Goal: Task Accomplishment & Management: Use online tool/utility

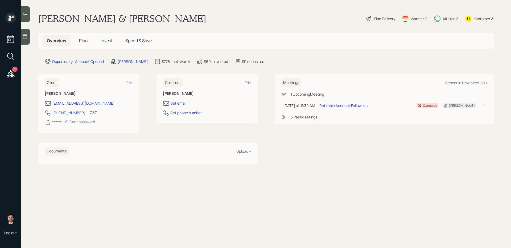
click at [455, 87] on div "Meetings Schedule New Meeting + 1 Upcoming Meeting [DATE] at 11:30 AM [DATE] 11…" at bounding box center [383, 99] width 219 height 50
click at [458, 84] on div "Schedule New Meeting +" at bounding box center [466, 82] width 42 height 5
select select "ef6b64e1-8f62-4a74-b865-a7df4b35b836"
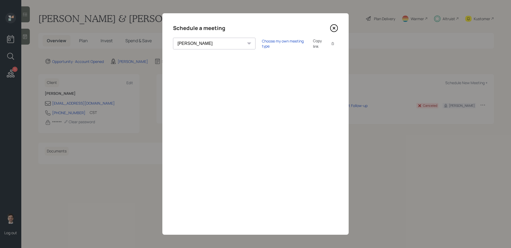
click at [333, 27] on icon at bounding box center [334, 28] width 8 height 8
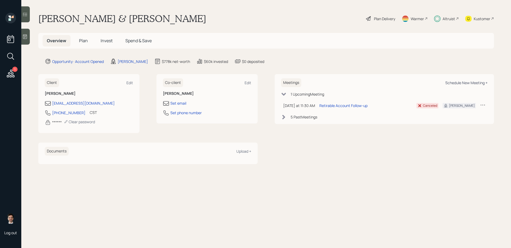
click at [462, 81] on div "Schedule New Meeting +" at bounding box center [466, 82] width 42 height 5
select select "ef6b64e1-8f62-4a74-b865-a7df4b35b836"
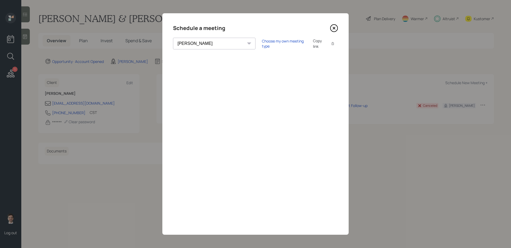
click at [336, 30] on icon at bounding box center [334, 28] width 8 height 8
